Goal: Obtain resource: Obtain resource

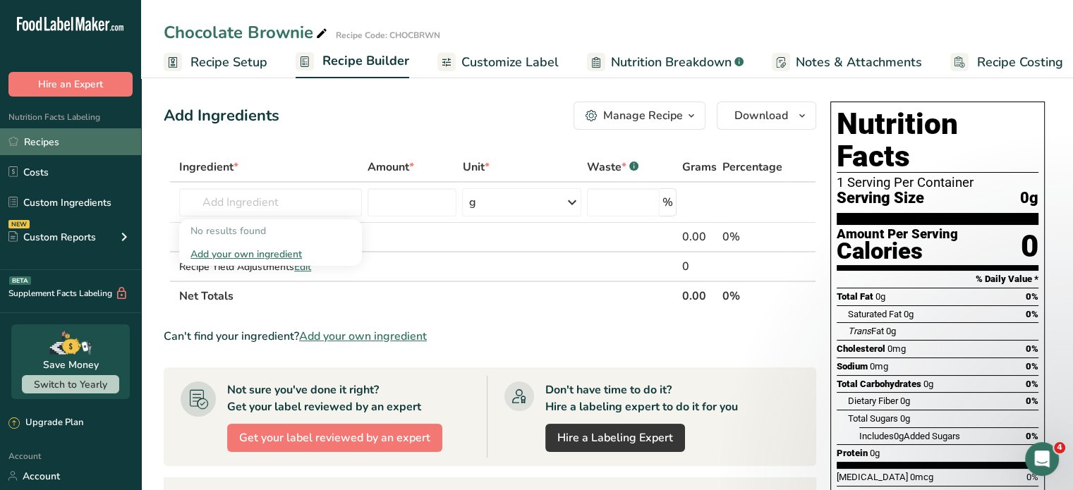
click at [63, 140] on link "Recipes" at bounding box center [70, 141] width 141 height 27
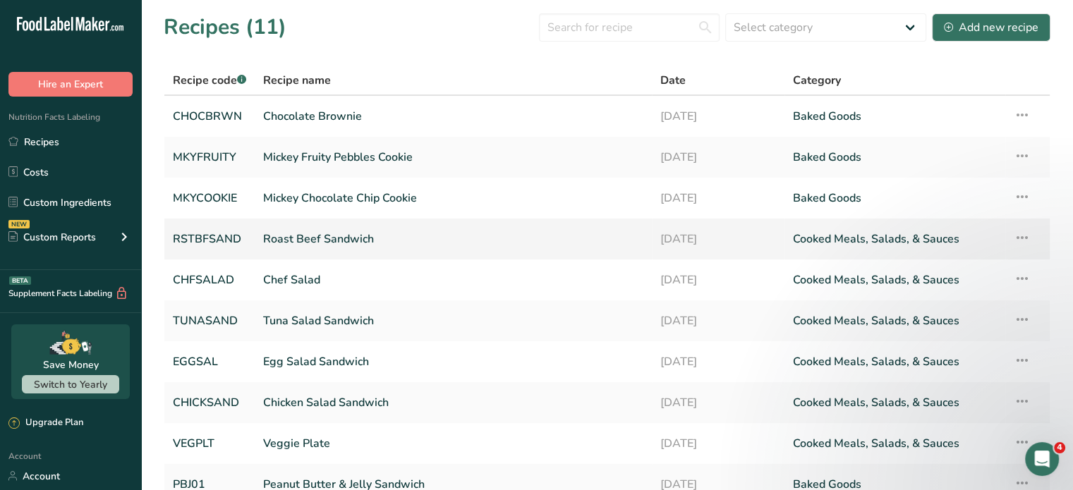
click at [336, 238] on link "Roast Beef Sandwich" at bounding box center [453, 239] width 380 height 30
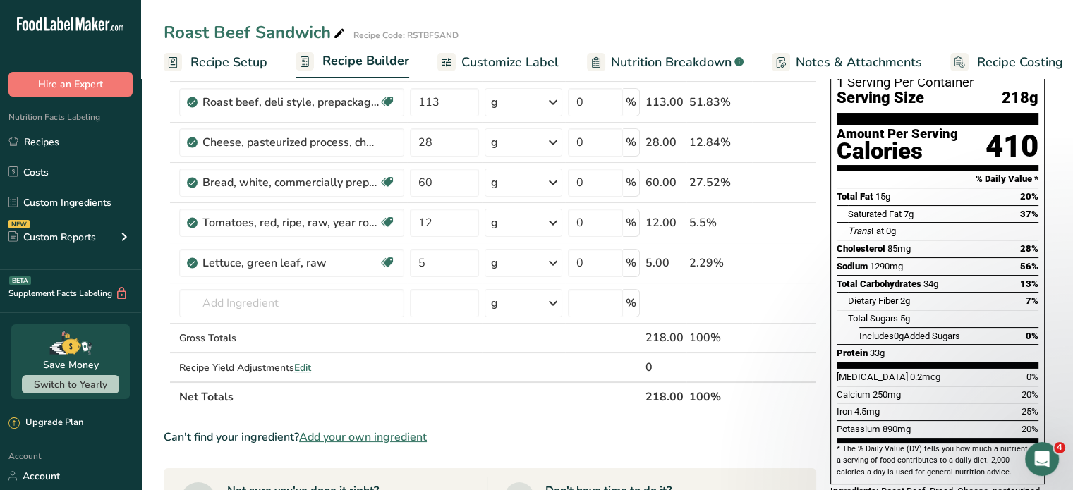
scroll to position [212, 0]
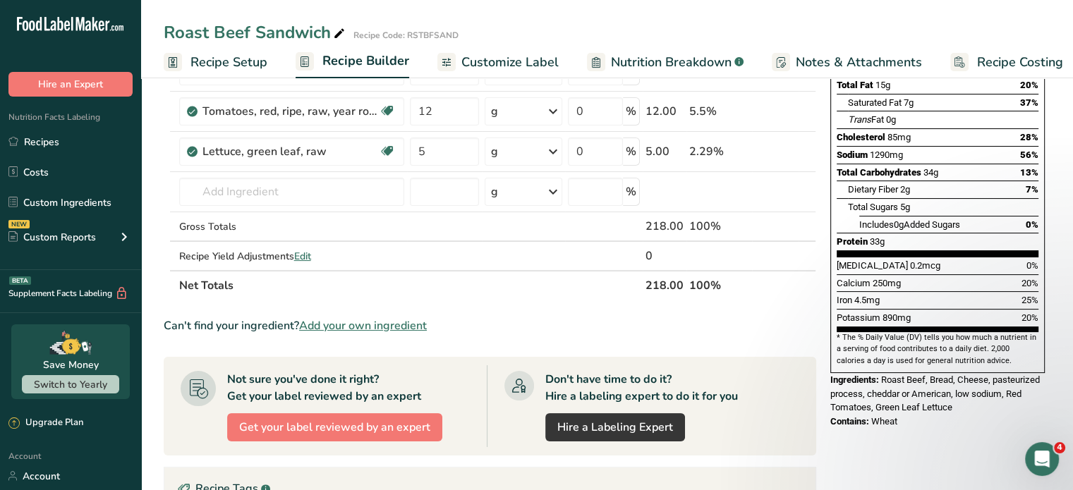
click at [901, 415] on div "Contains: Wheat" at bounding box center [937, 422] width 214 height 14
click at [49, 142] on link "Recipes" at bounding box center [70, 141] width 141 height 27
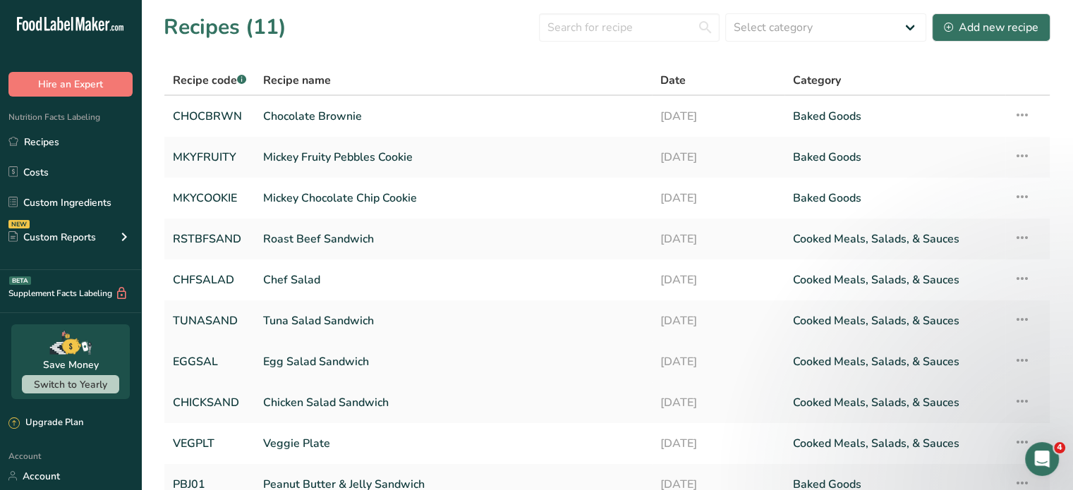
click at [310, 360] on link "Egg Salad Sandwich" at bounding box center [453, 362] width 380 height 30
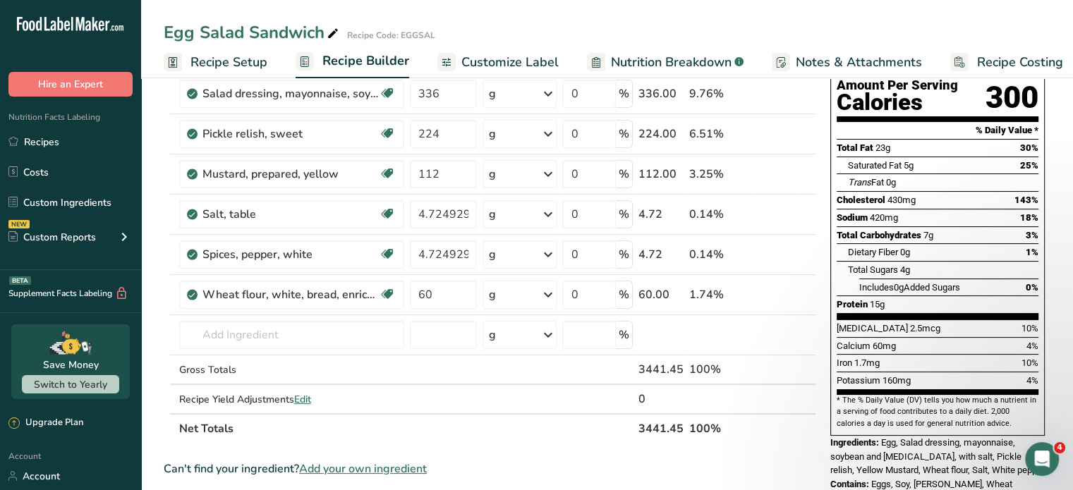
scroll to position [212, 0]
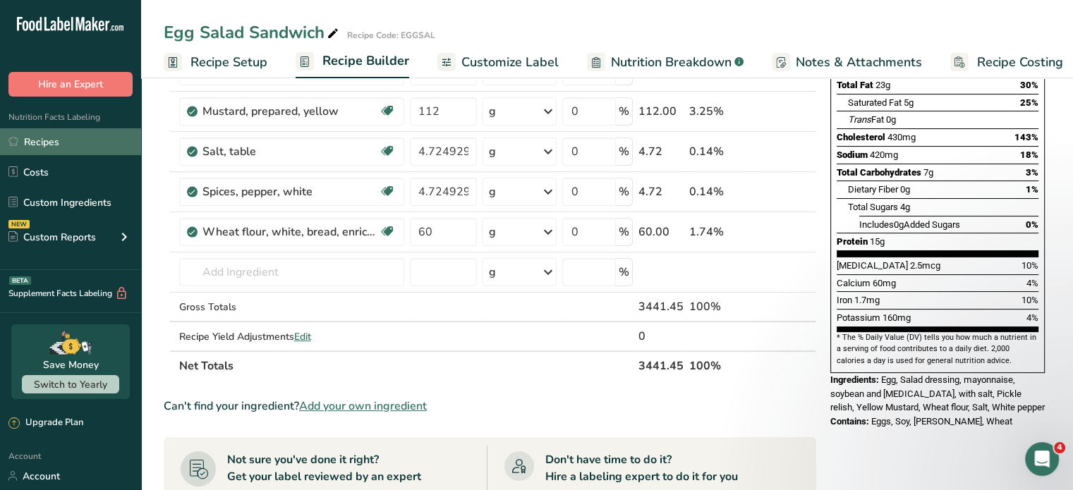
click at [54, 140] on link "Recipes" at bounding box center [70, 141] width 141 height 27
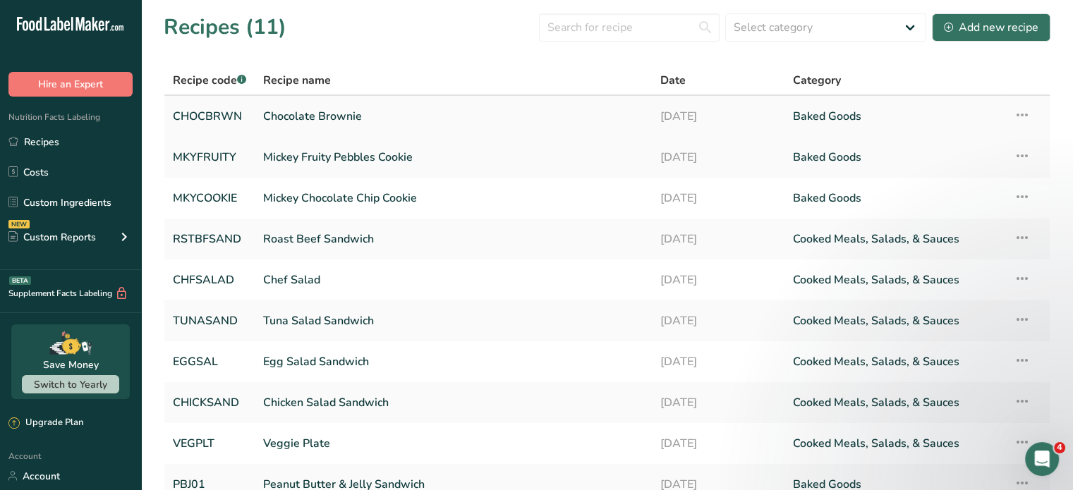
click at [305, 115] on link "Chocolate Brownie" at bounding box center [453, 117] width 380 height 30
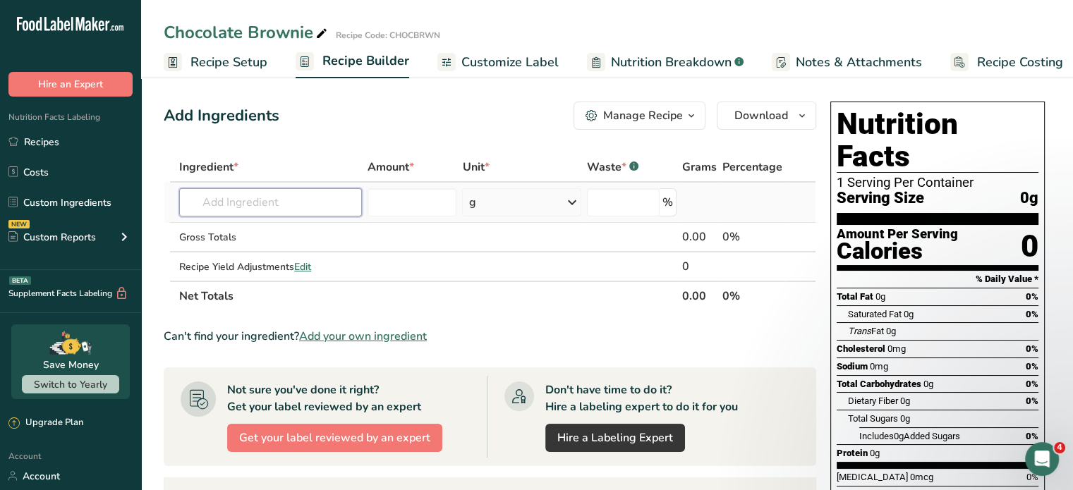
click at [285, 205] on input "text" at bounding box center [270, 202] width 183 height 28
click at [51, 142] on link "Recipes" at bounding box center [70, 141] width 141 height 27
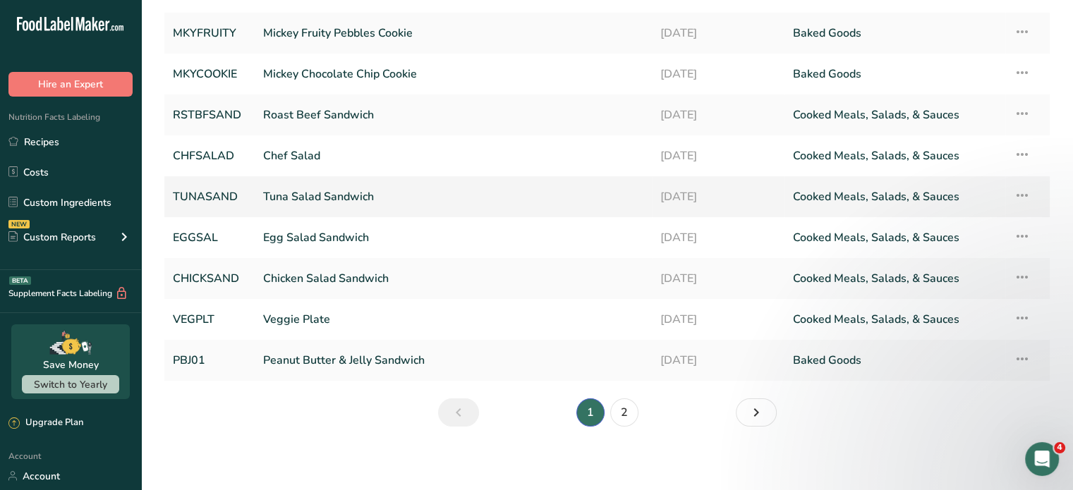
scroll to position [127, 0]
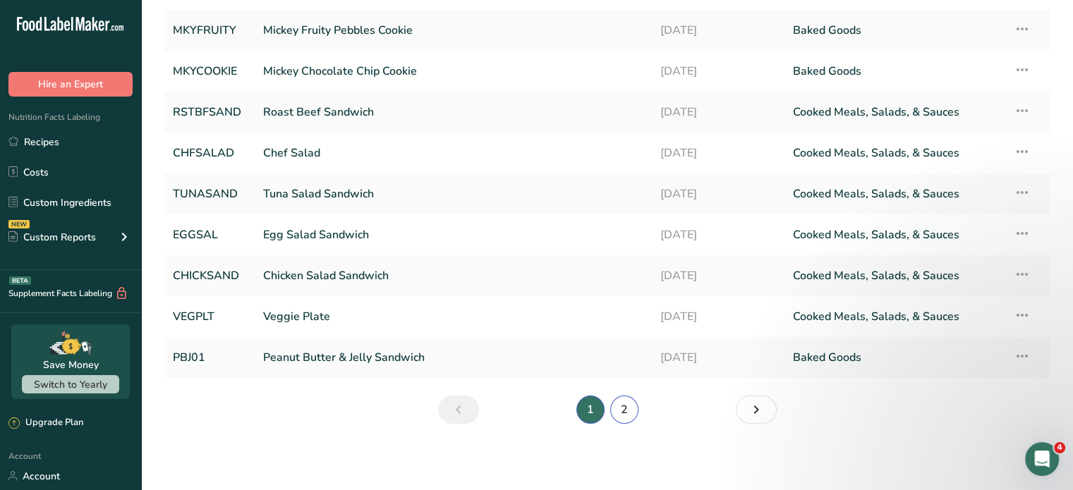
click at [624, 411] on link "2" at bounding box center [624, 410] width 28 height 28
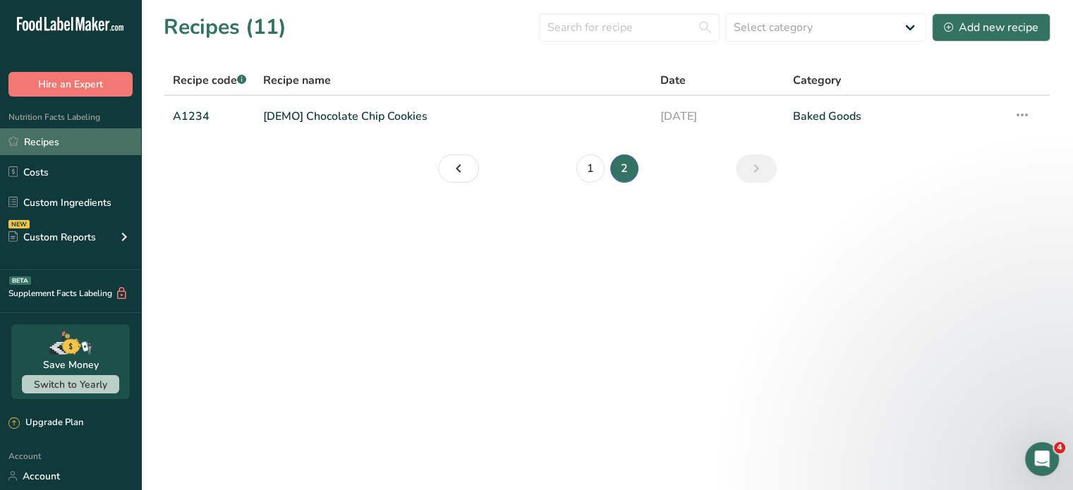
click at [58, 143] on link "Recipes" at bounding box center [70, 141] width 141 height 27
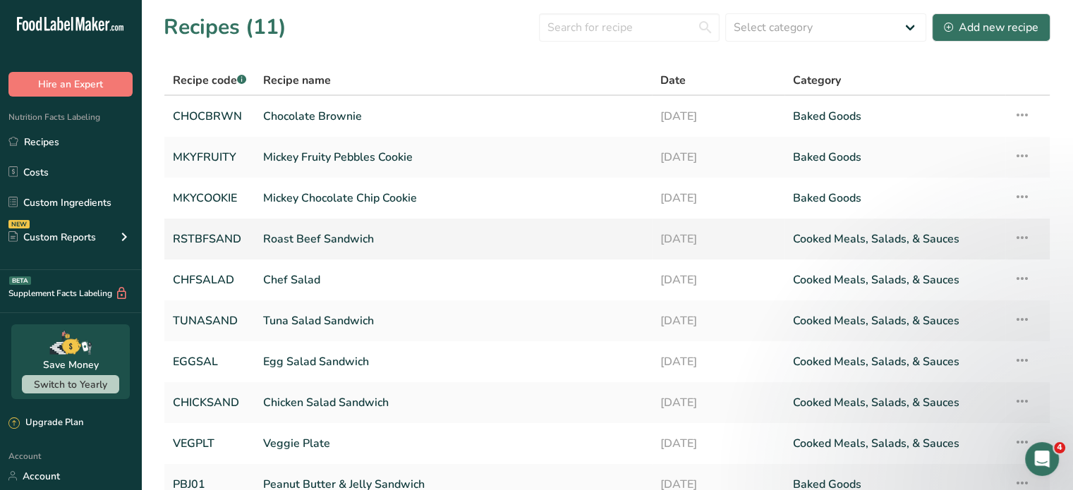
click at [325, 239] on link "Roast Beef Sandwich" at bounding box center [453, 239] width 380 height 30
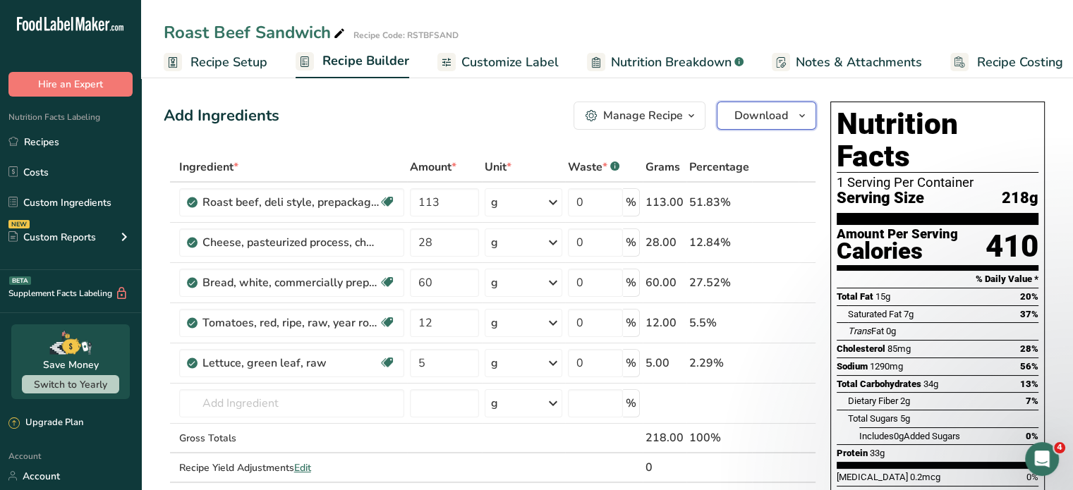
click at [779, 112] on span "Download" at bounding box center [761, 115] width 54 height 17
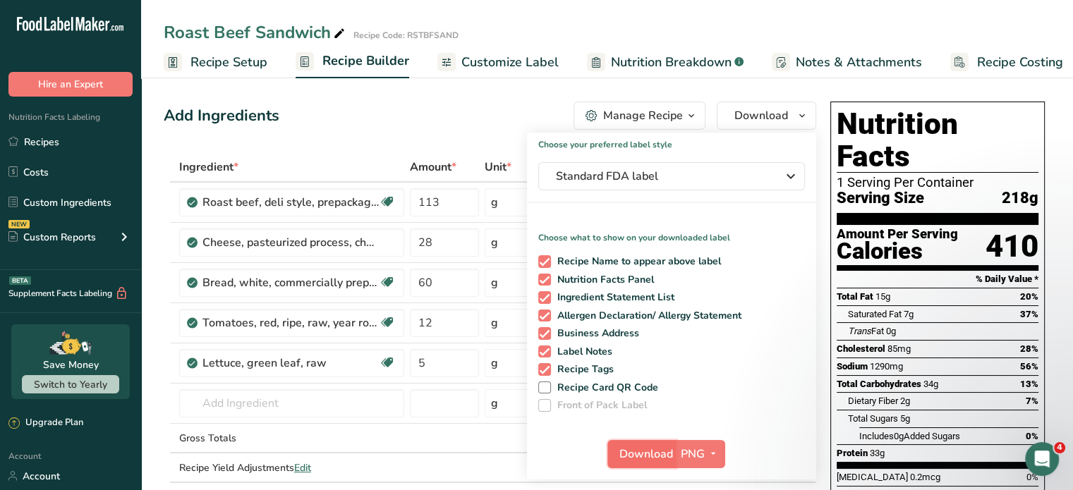
click at [633, 457] on span "Download" at bounding box center [646, 454] width 54 height 17
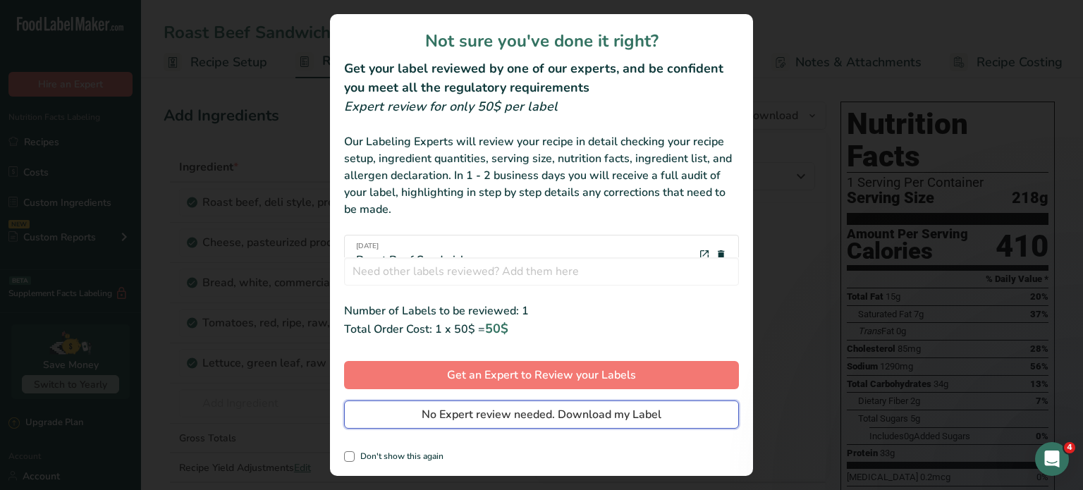
click at [558, 417] on span "No Expert review needed. Download my Label" at bounding box center [542, 414] width 240 height 17
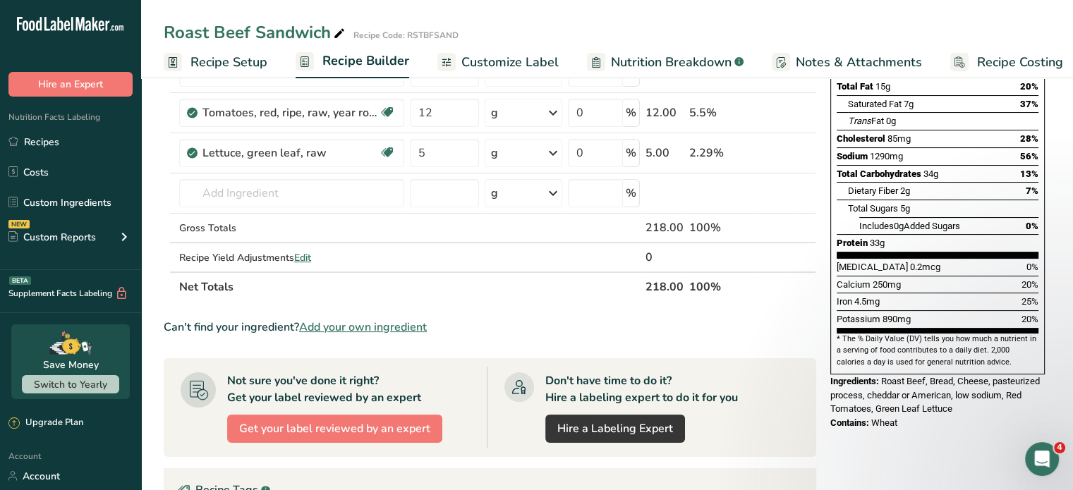
scroll to position [212, 0]
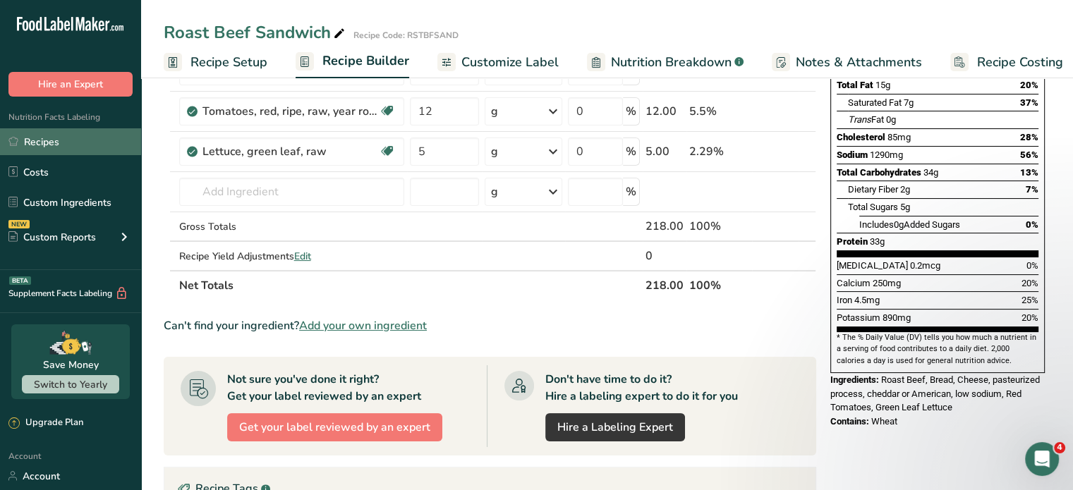
click at [60, 138] on link "Recipes" at bounding box center [70, 141] width 141 height 27
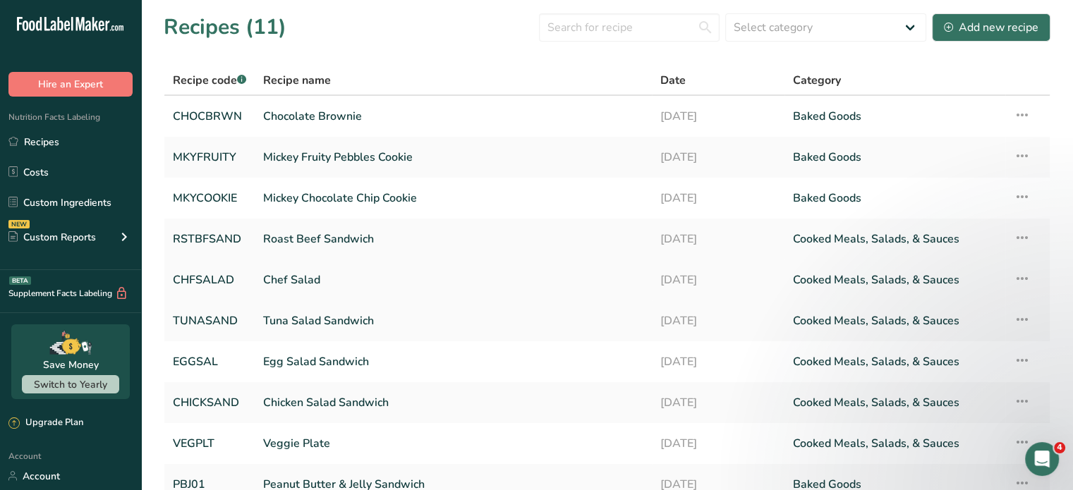
click at [282, 276] on link "Chef Salad" at bounding box center [453, 280] width 380 height 30
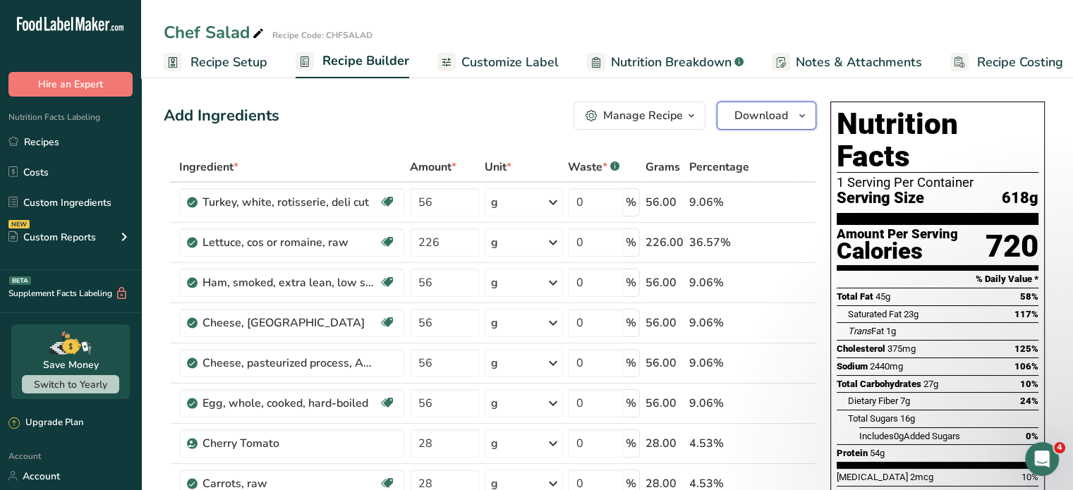
click at [753, 108] on span "Download" at bounding box center [761, 115] width 54 height 17
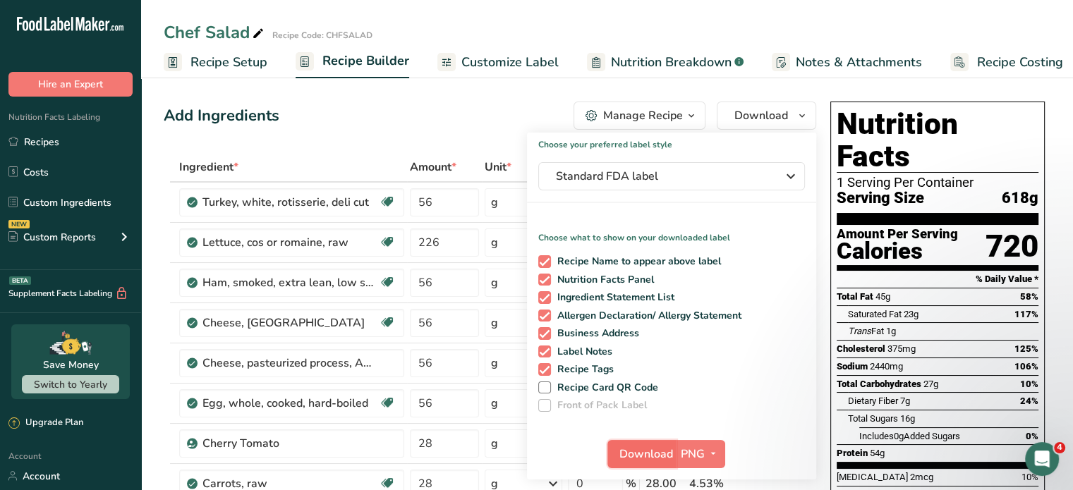
click at [665, 453] on span "Download" at bounding box center [646, 454] width 54 height 17
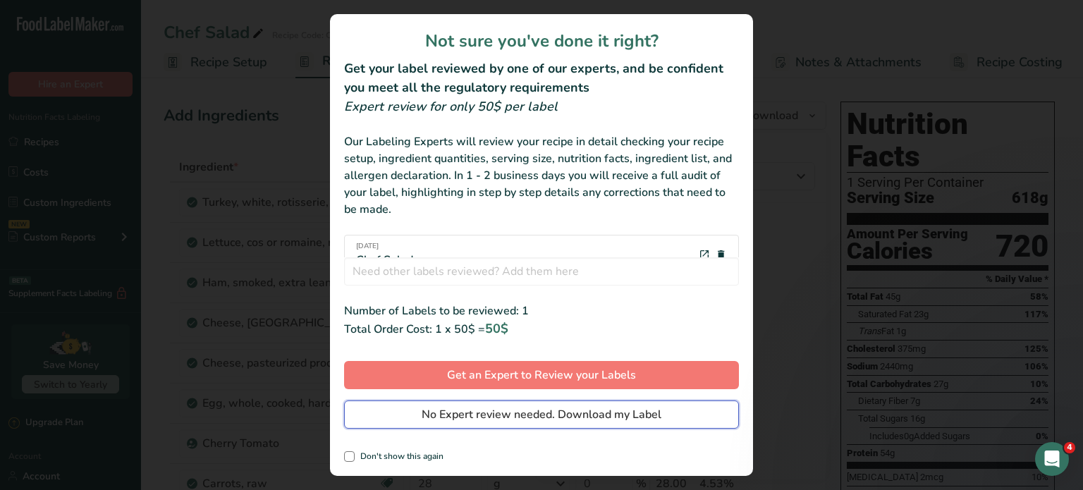
click at [595, 411] on span "No Expert review needed. Download my Label" at bounding box center [542, 414] width 240 height 17
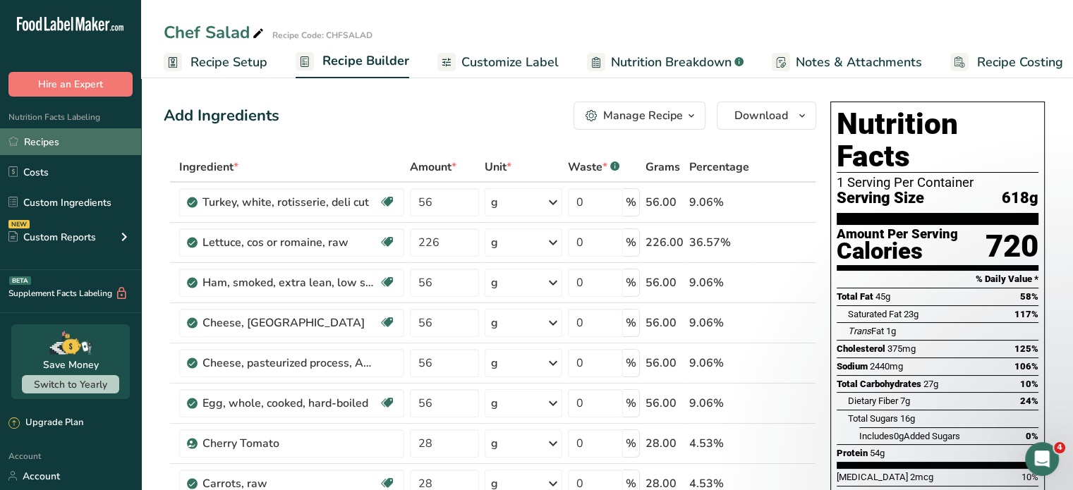
click at [44, 146] on link "Recipes" at bounding box center [70, 141] width 141 height 27
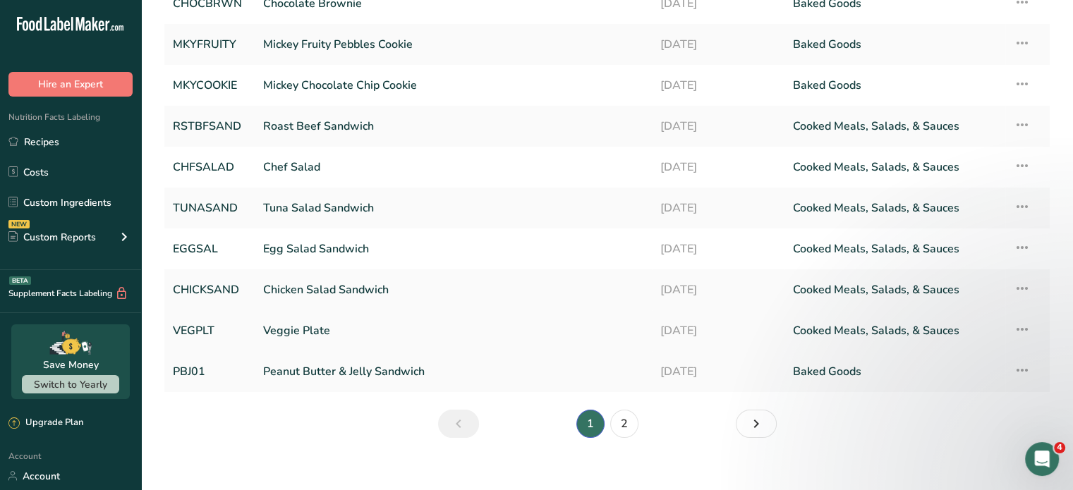
scroll to position [127, 0]
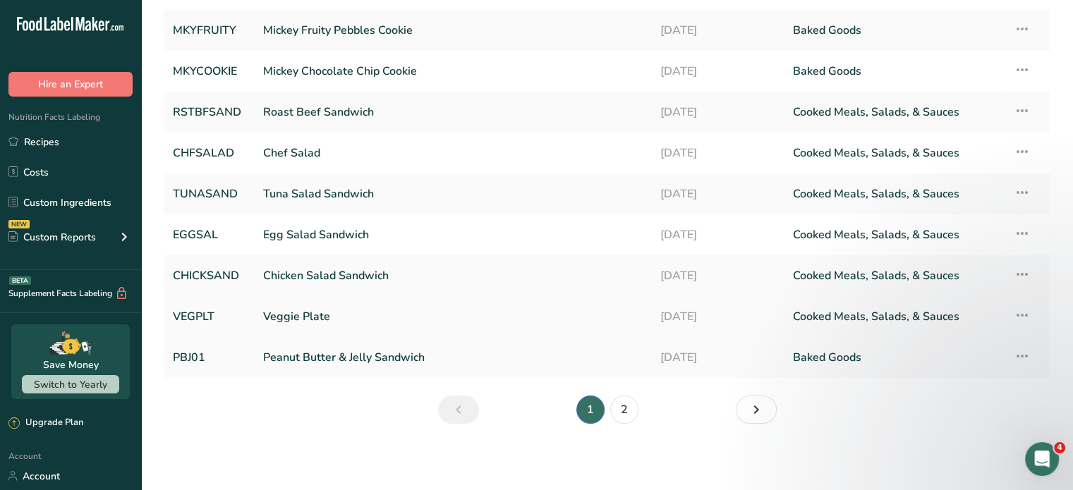
click at [304, 317] on link "Veggie Plate" at bounding box center [453, 317] width 380 height 30
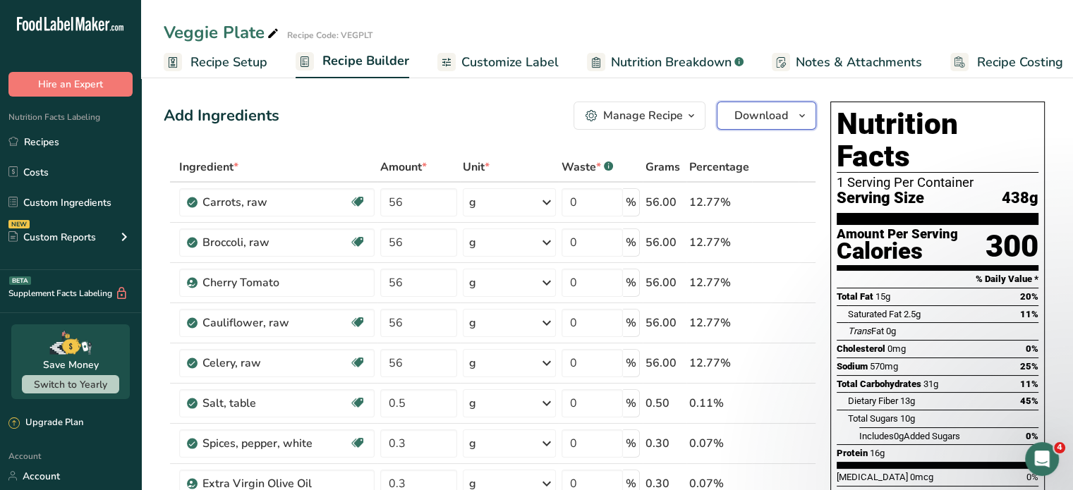
click at [771, 116] on span "Download" at bounding box center [761, 115] width 54 height 17
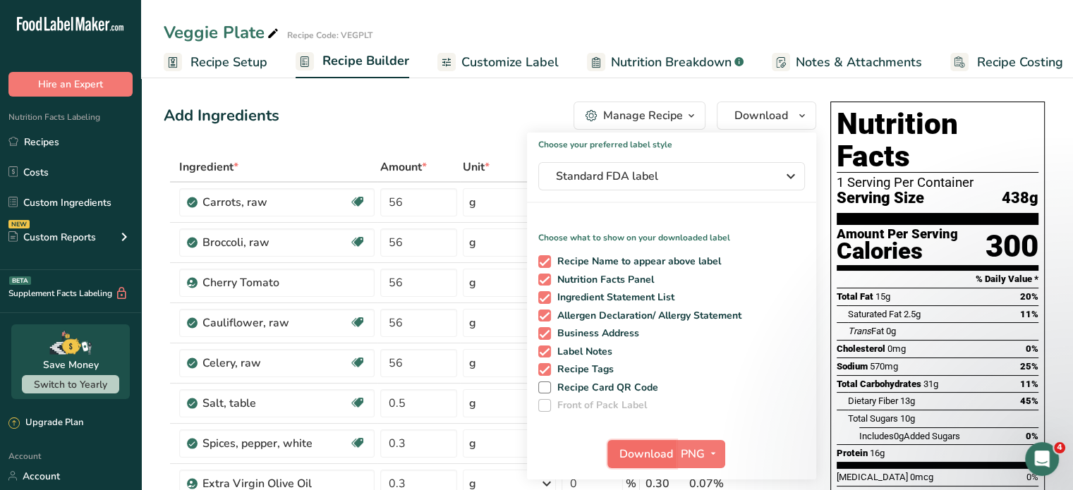
click at [674, 455] on button "Download" at bounding box center [641, 454] width 69 height 28
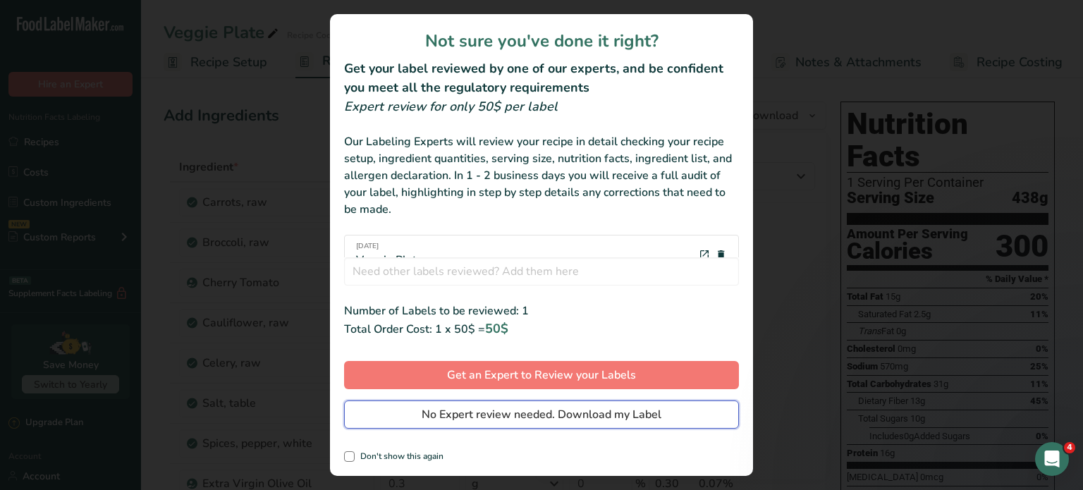
click at [595, 414] on span "No Expert review needed. Download my Label" at bounding box center [542, 414] width 240 height 17
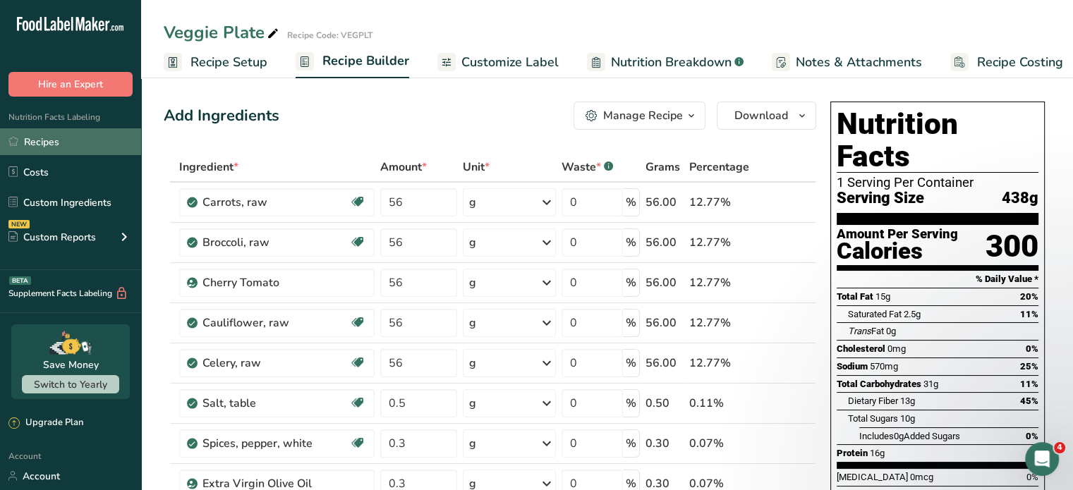
click at [51, 140] on link "Recipes" at bounding box center [70, 141] width 141 height 27
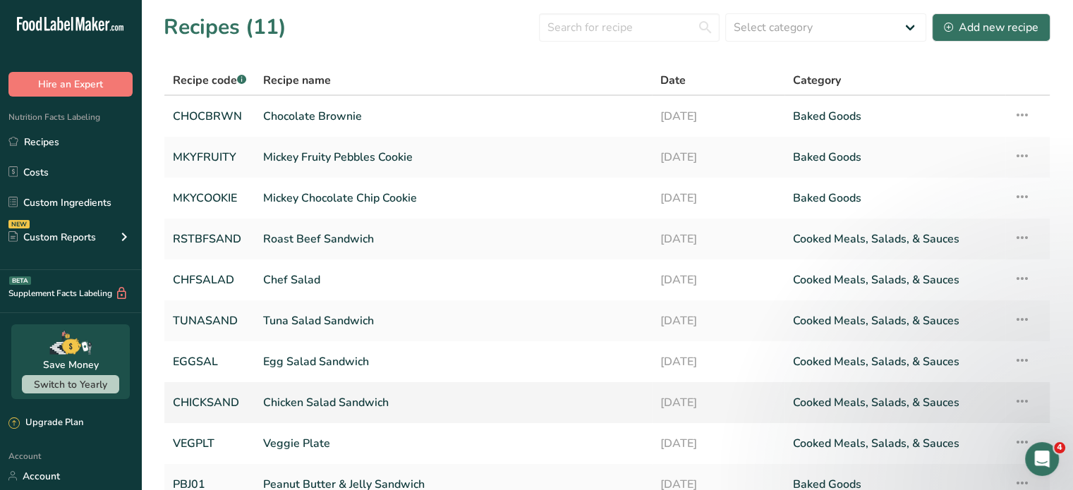
click at [291, 403] on link "Chicken Salad Sandwich" at bounding box center [453, 403] width 380 height 30
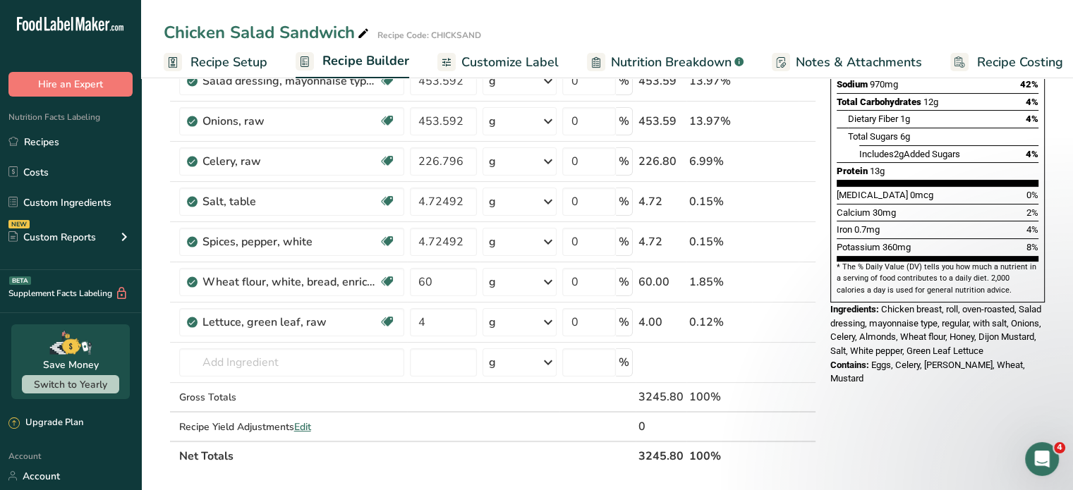
scroll to position [564, 0]
